Goal: Communication & Community: Answer question/provide support

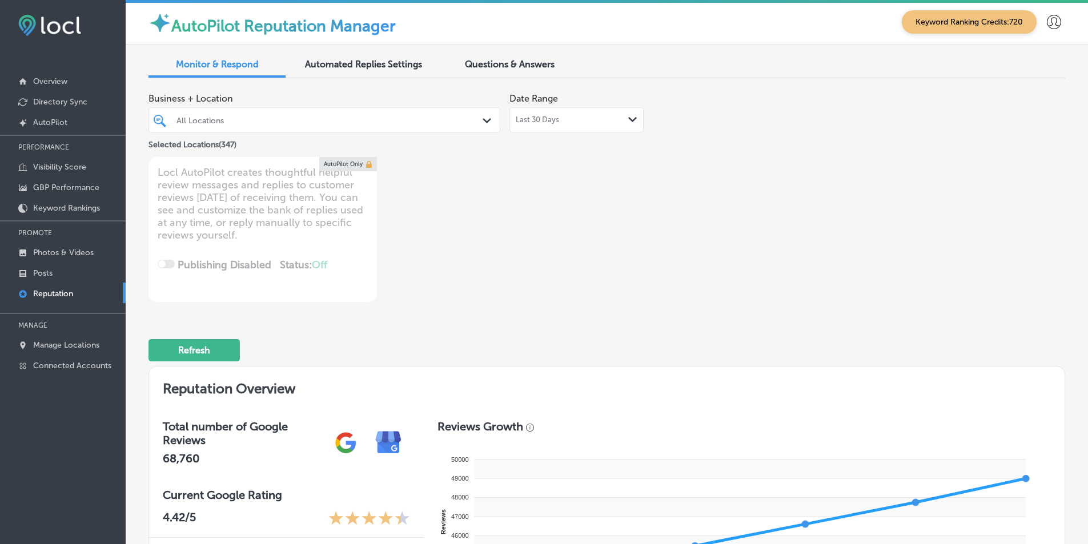
click at [483, 122] on icon "Path Created with Sketch." at bounding box center [487, 120] width 9 height 5
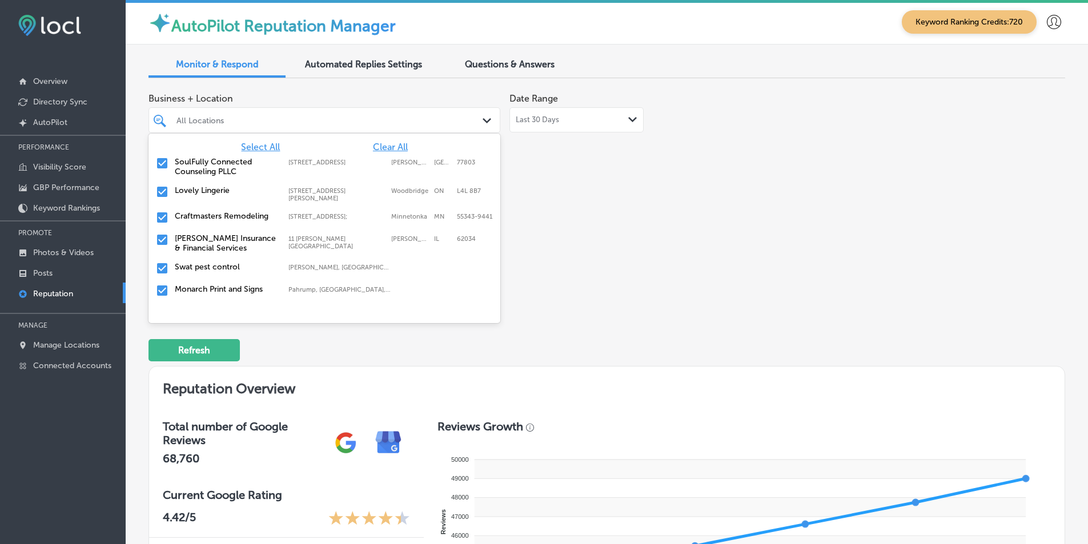
click at [386, 146] on span "Clear All" at bounding box center [390, 147] width 35 height 11
click at [160, 160] on input "checkbox" at bounding box center [162, 163] width 14 height 14
click at [521, 206] on div "Business + Location option 401 N. Main Street; Suite 106, selected. option 7600…" at bounding box center [423, 194] width 550 height 215
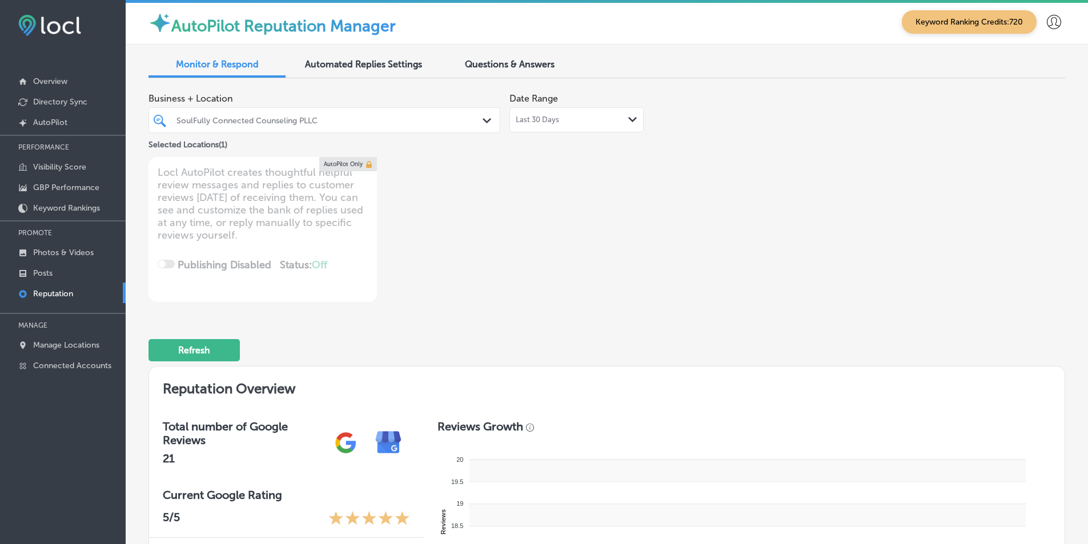
type textarea "x"
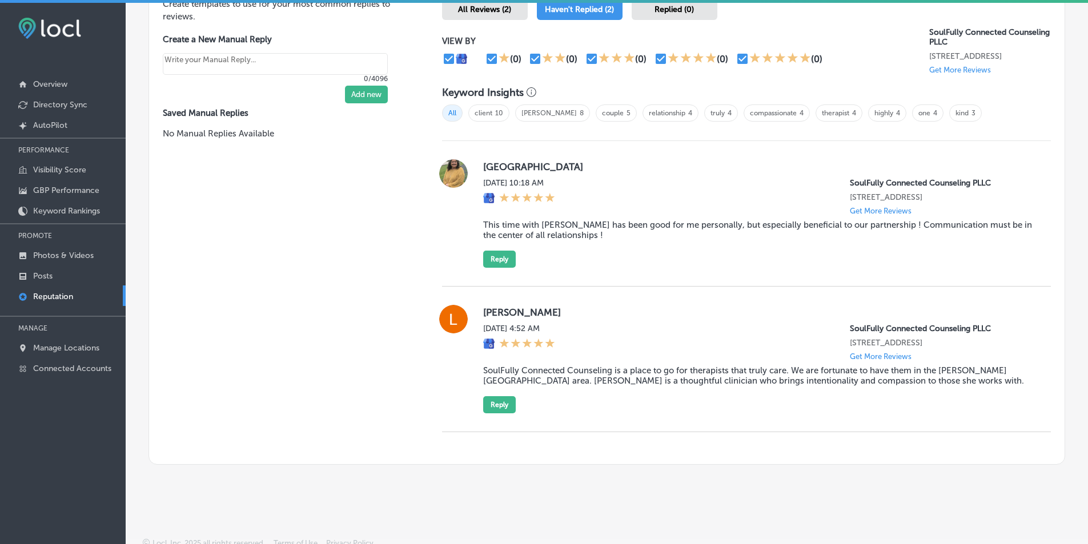
scroll to position [726, 0]
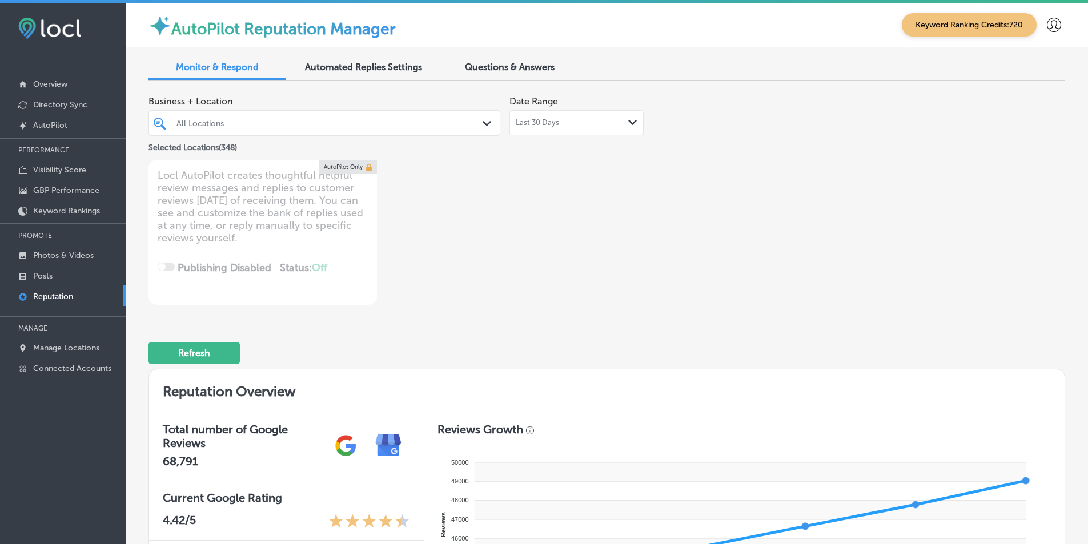
click at [484, 122] on icon "Path Created with Sketch." at bounding box center [487, 123] width 9 height 5
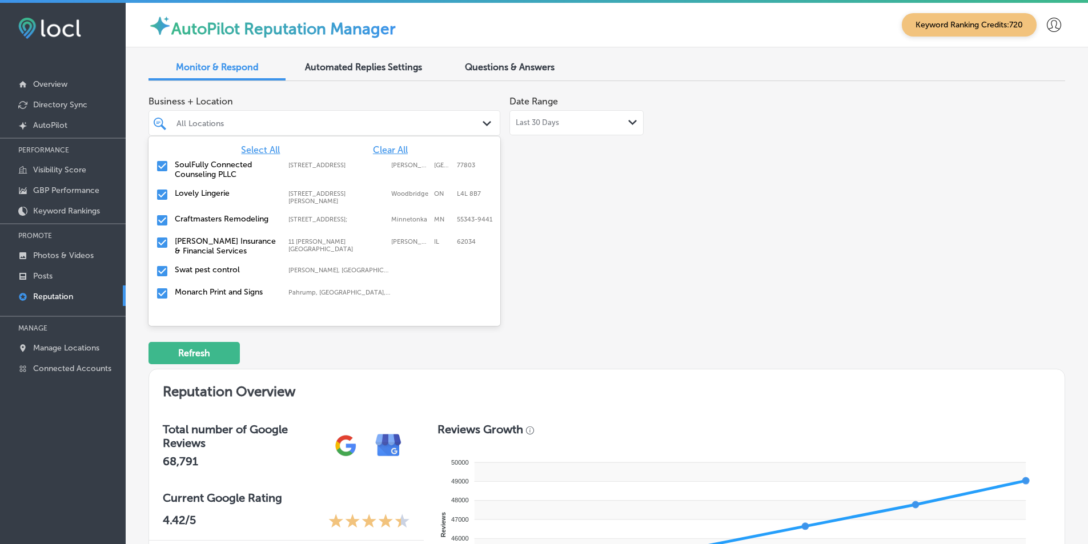
click at [389, 147] on span "Clear All" at bounding box center [390, 149] width 35 height 11
click at [161, 163] on input "checkbox" at bounding box center [162, 166] width 14 height 14
click at [565, 208] on div "Business + Location option [STREET_ADDRESS]. [STREET_ADDRESS][PERSON_NAME]. 349…" at bounding box center [423, 197] width 550 height 215
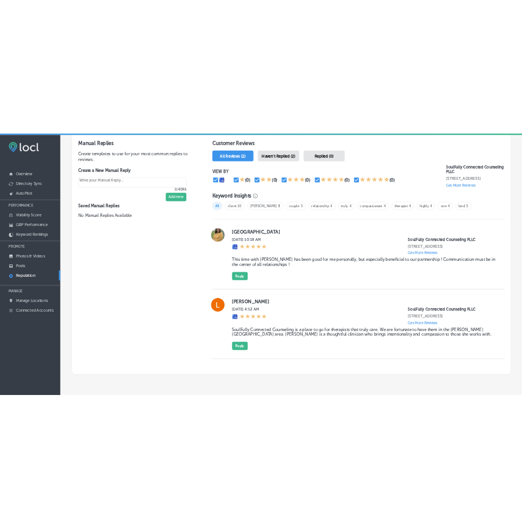
scroll to position [685, 0]
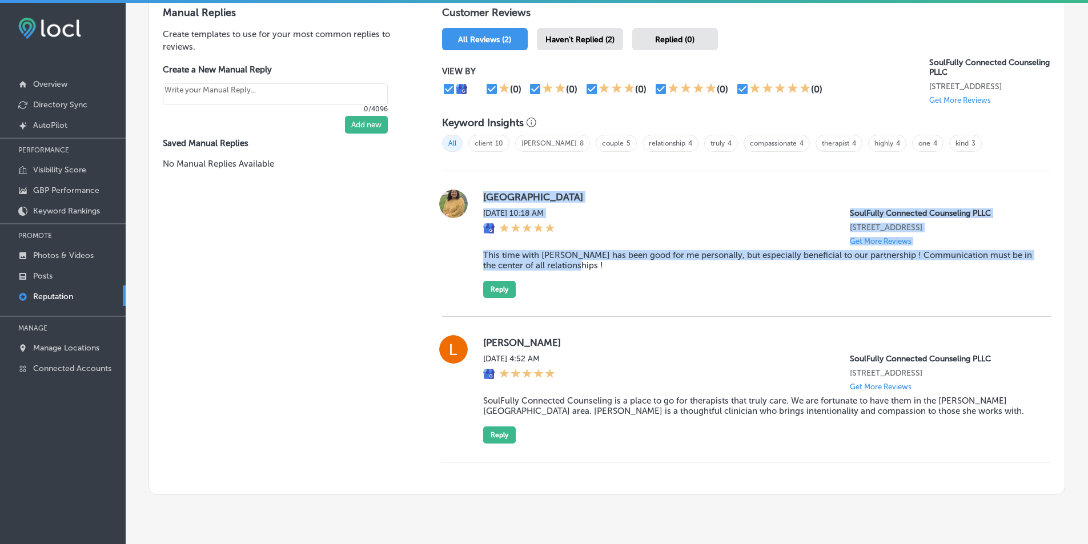
drag, startPoint x: 477, startPoint y: 203, endPoint x: 695, endPoint y: 287, distance: 233.4
click at [695, 287] on div "[GEOGRAPHIC_DATA] [DATE] 10:18 AM SoulFully Connected Counseling PLLC [STREET_A…" at bounding box center [746, 244] width 609 height 109
copy div "[GEOGRAPHIC_DATA] [DATE] 10:18 AM SoulFully Connected Counseling PLLC [STREET_A…"
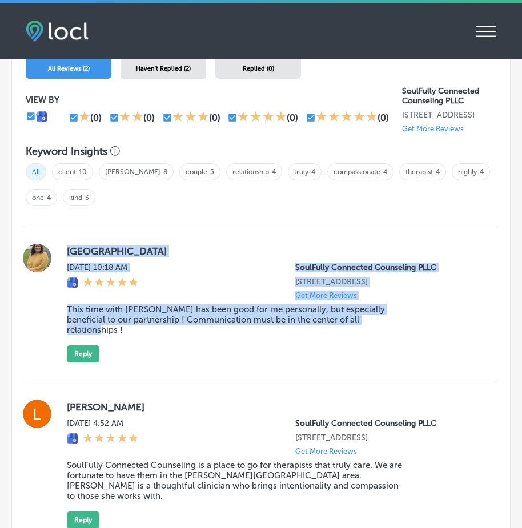
scroll to position [1256, 0]
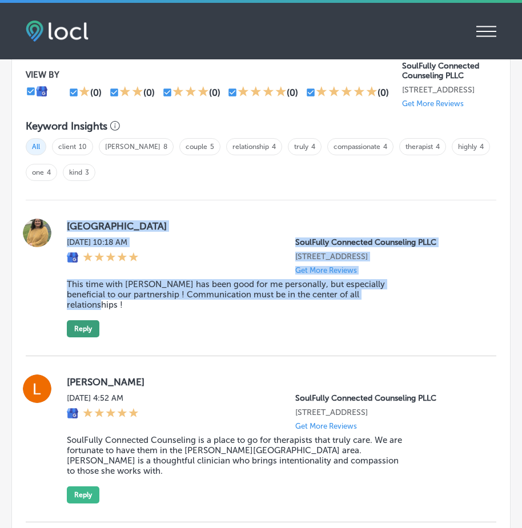
click at [85, 333] on button "Reply" at bounding box center [83, 328] width 33 height 17
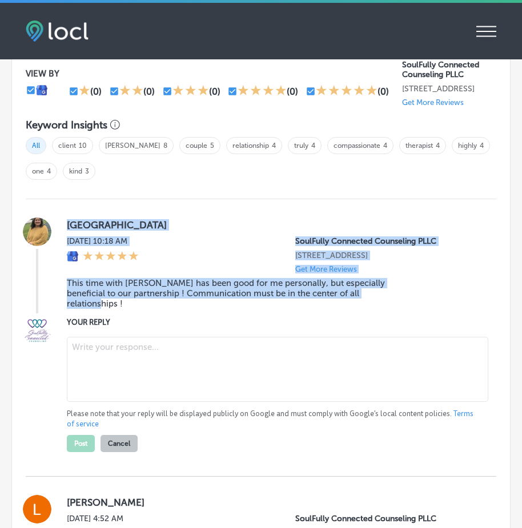
scroll to position [1255, 0]
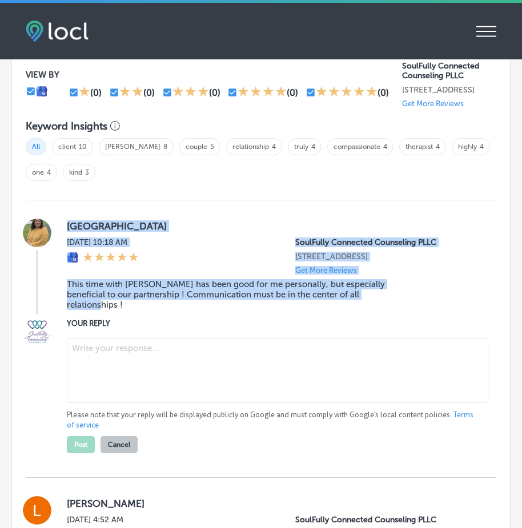
type textarea "x"
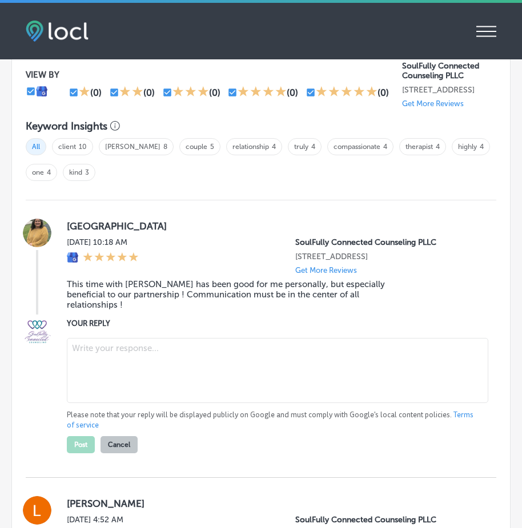
click at [94, 363] on textarea at bounding box center [277, 370] width 421 height 65
paste textarea "[GEOGRAPHIC_DATA] [DATE] 10:18 AM SoulFully Connected Counseling PLLC [STREET_A…"
type textarea "[GEOGRAPHIC_DATA] [DATE] 10:18 AM SoulFully Connected Counseling PLLC [STREET_A…"
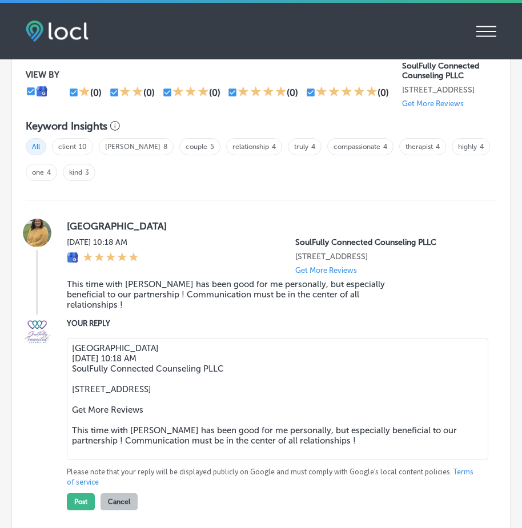
drag, startPoint x: 73, startPoint y: 351, endPoint x: 342, endPoint y: 464, distance: 291.6
click at [342, 460] on textarea "[GEOGRAPHIC_DATA] [DATE] 10:18 AM SoulFully Connected Counseling PLLC [STREET_A…" at bounding box center [277, 399] width 421 height 122
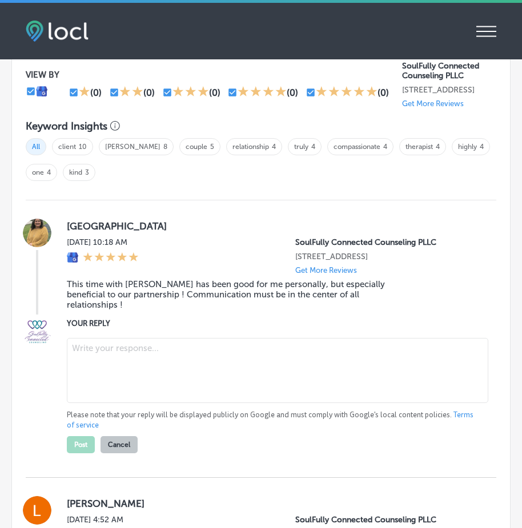
click at [252, 356] on textarea at bounding box center [277, 370] width 421 height 65
paste textarea "Thank you for sharing your experience with Soulfully Connected Counseling. We'r…"
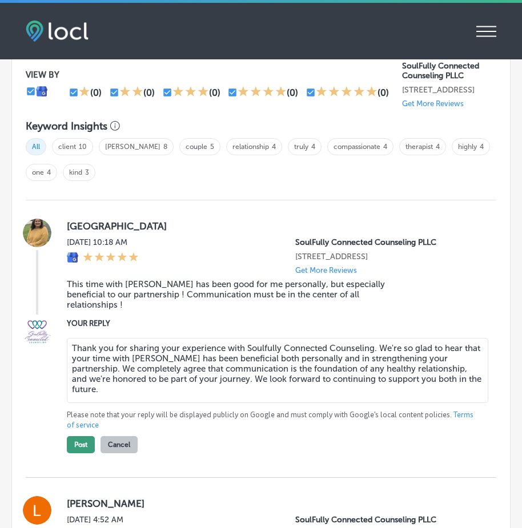
type textarea "Thank you for sharing your experience with Soulfully Connected Counseling. We'r…"
click at [79, 442] on button "Post" at bounding box center [81, 444] width 28 height 17
type textarea "x"
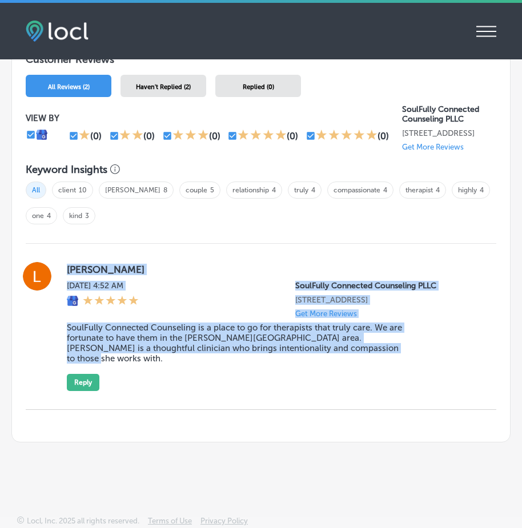
drag, startPoint x: 65, startPoint y: 275, endPoint x: 382, endPoint y: 393, distance: 338.3
click at [382, 393] on div "[PERSON_NAME][DATE] 4:52 AM SoulFully Connected Counseling PLLC [STREET_ADDRESS…" at bounding box center [261, 327] width 471 height 166
copy div "[PERSON_NAME][DATE] 4:52 AM SoulFully Connected Counseling PLLC [STREET_ADDRESS…"
click at [462, 381] on div "[PERSON_NAME][DATE] 4:52 AM SoulFully Connected Counseling PLLC [STREET_ADDRESS…" at bounding box center [272, 326] width 411 height 129
drag, startPoint x: 59, startPoint y: 279, endPoint x: 400, endPoint y: 364, distance: 351.0
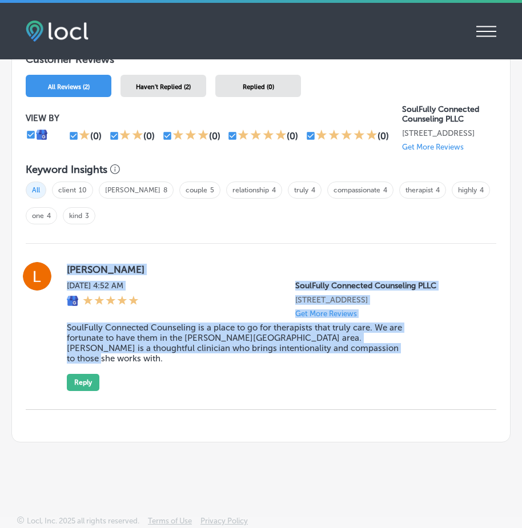
click at [400, 364] on div "[PERSON_NAME][DATE] 4:52 AM SoulFully Connected Counseling PLLC [STREET_ADDRESS…" at bounding box center [261, 326] width 471 height 129
click at [85, 384] on button "Reply" at bounding box center [83, 382] width 33 height 17
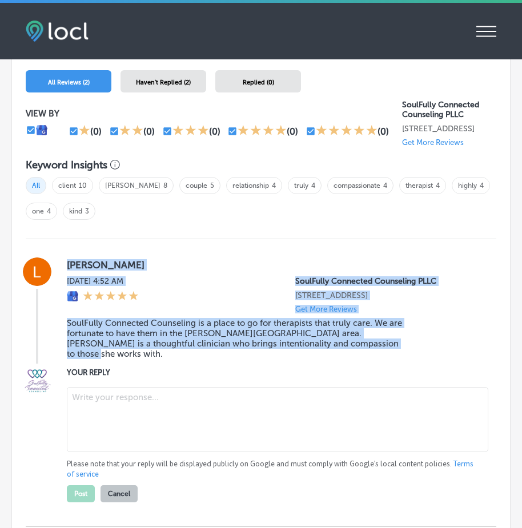
scroll to position [1214, 0]
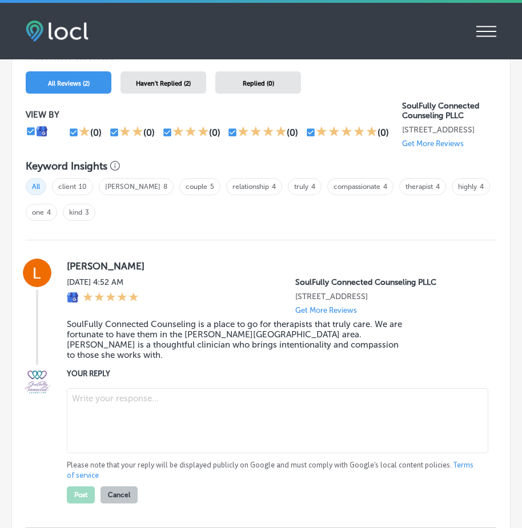
click at [132, 408] on textarea at bounding box center [277, 420] width 421 height 65
paste textarea "Thank you, [PERSON_NAME], for your kind words! We're so grateful to have the op…"
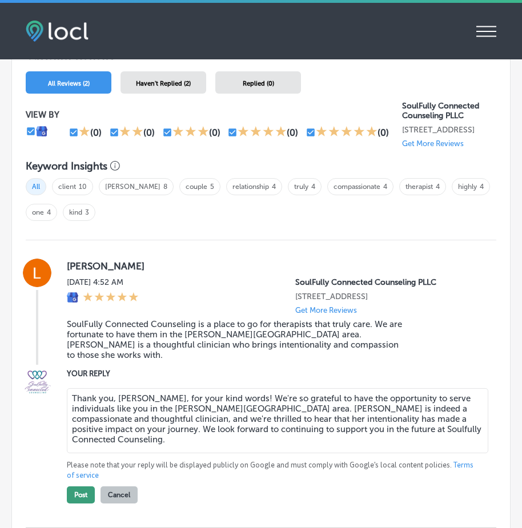
type textarea "Thank you, [PERSON_NAME], for your kind words! We're so grateful to have the op…"
click at [82, 497] on button "Post" at bounding box center [81, 495] width 28 height 17
type textarea "x"
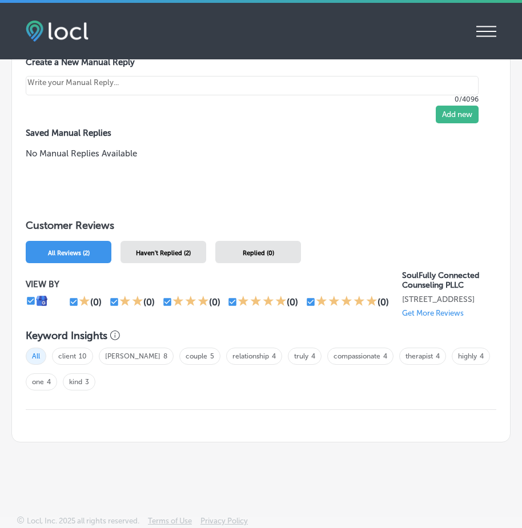
scroll to position [3, 0]
